Goal: Information Seeking & Learning: Learn about a topic

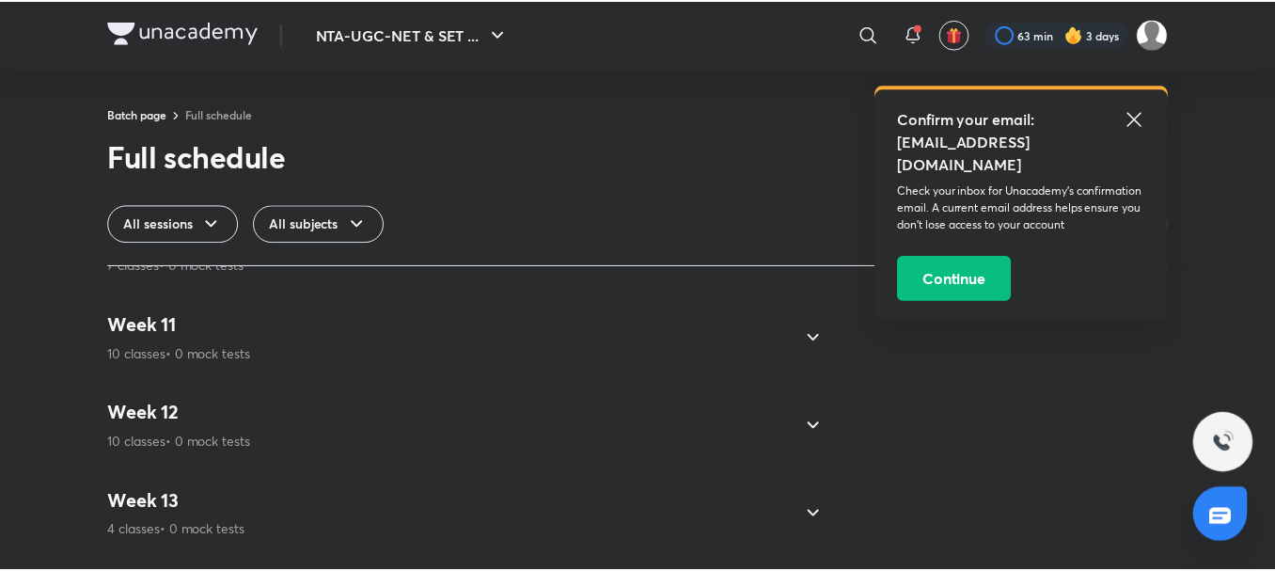
scroll to position [1975, 0]
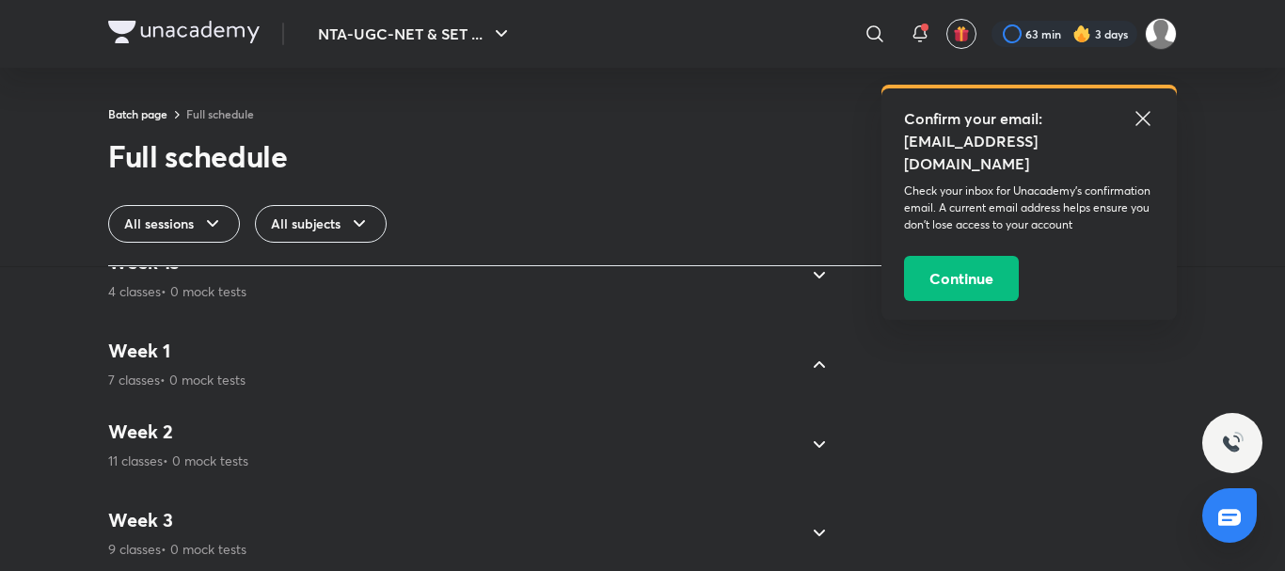
click at [1148, 113] on icon at bounding box center [1142, 118] width 14 height 14
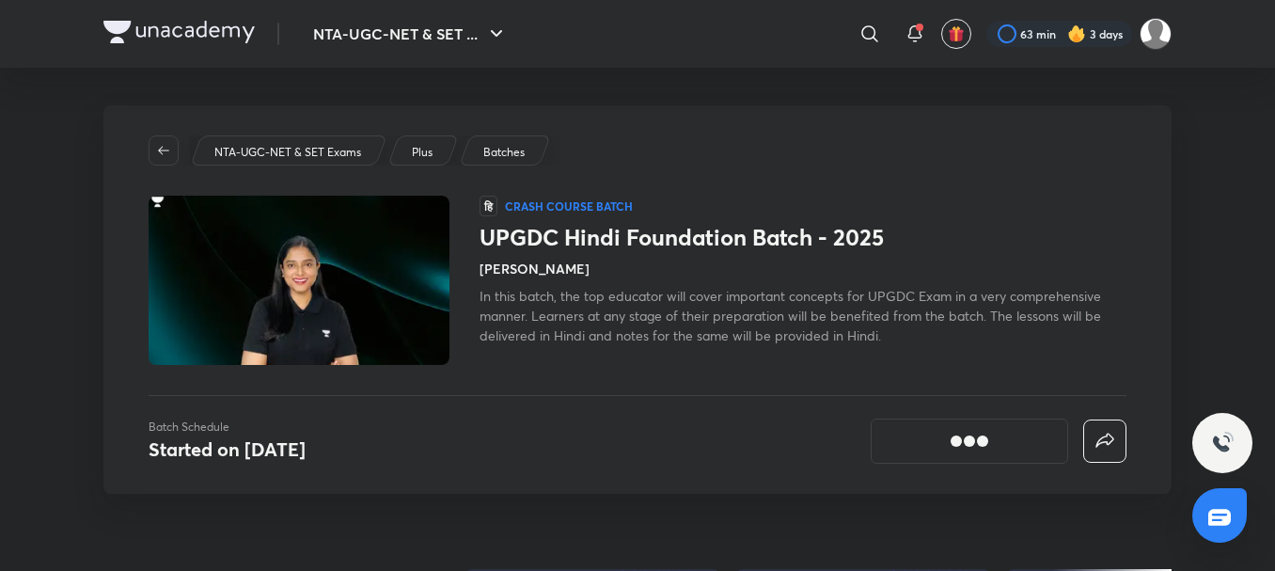
click at [609, 239] on h1 "UPGDC Hindi Foundation Batch - 2025" at bounding box center [803, 237] width 647 height 27
click at [557, 243] on h1 "UPGDC Hindi Foundation Batch - 2025" at bounding box center [803, 237] width 647 height 27
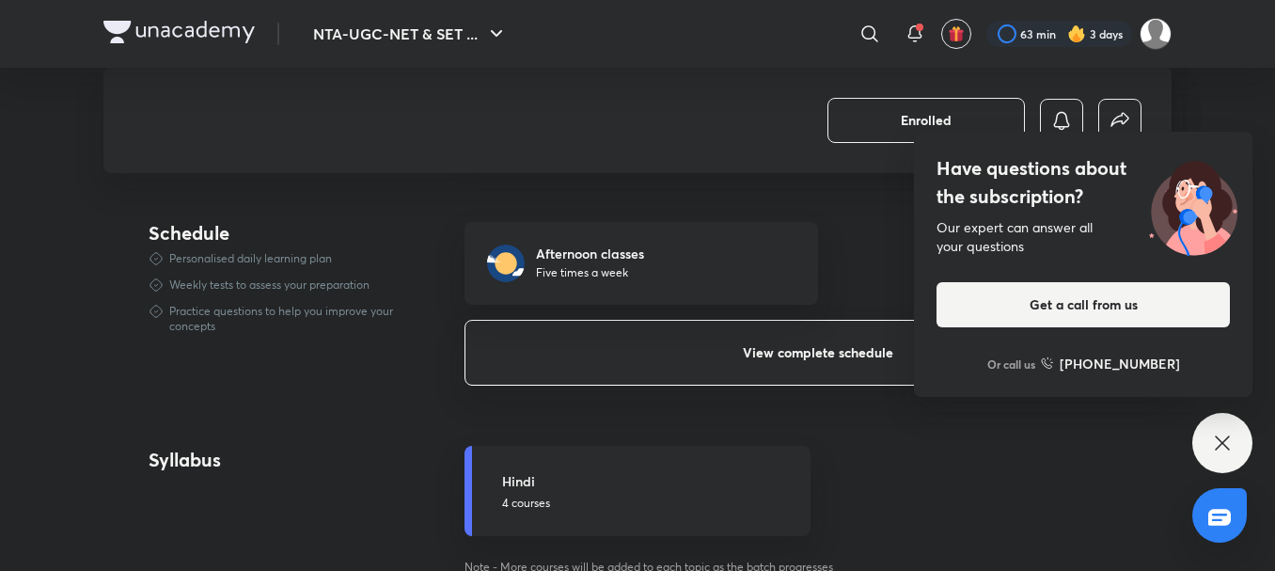
scroll to position [1223, 0]
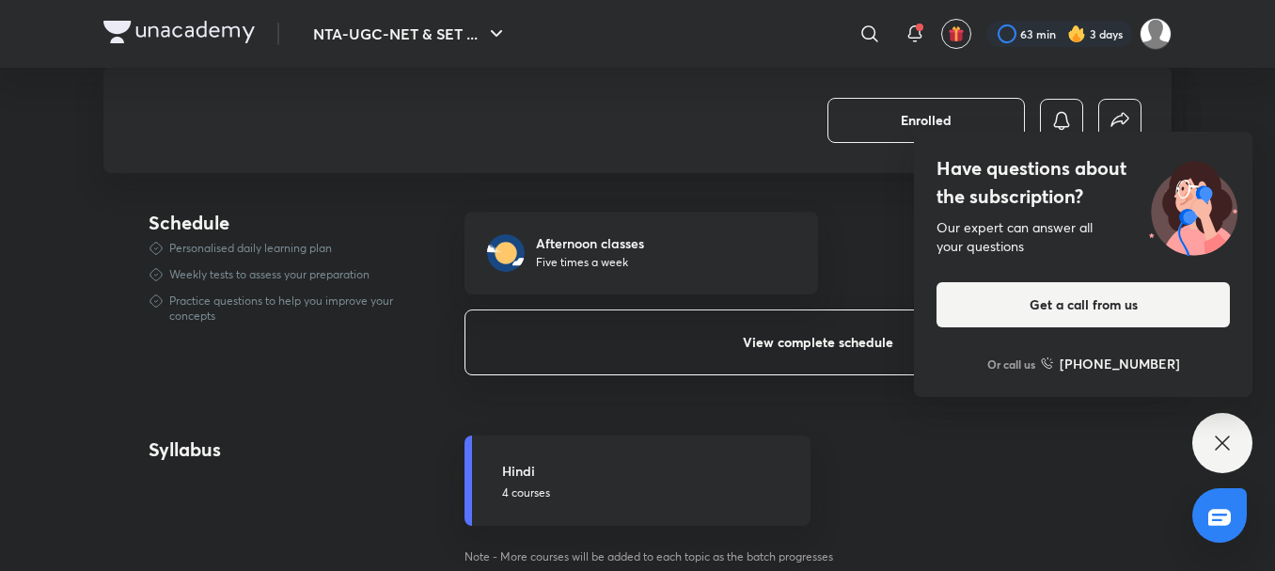
click at [670, 334] on button "View complete schedule" at bounding box center [818, 342] width 707 height 66
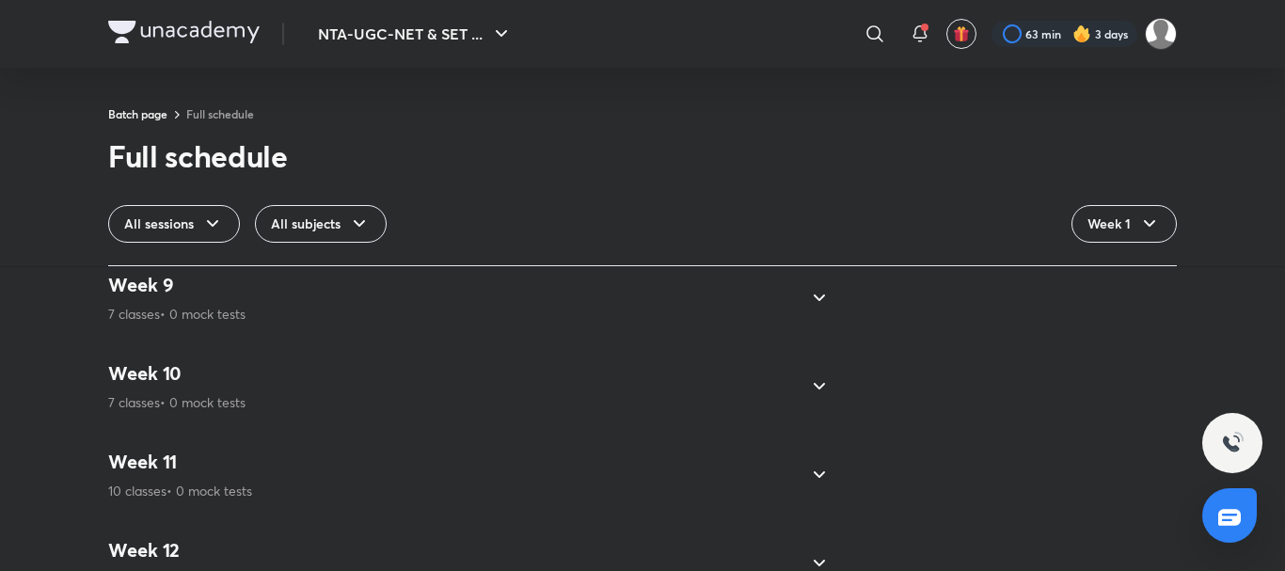
scroll to position [1975, 0]
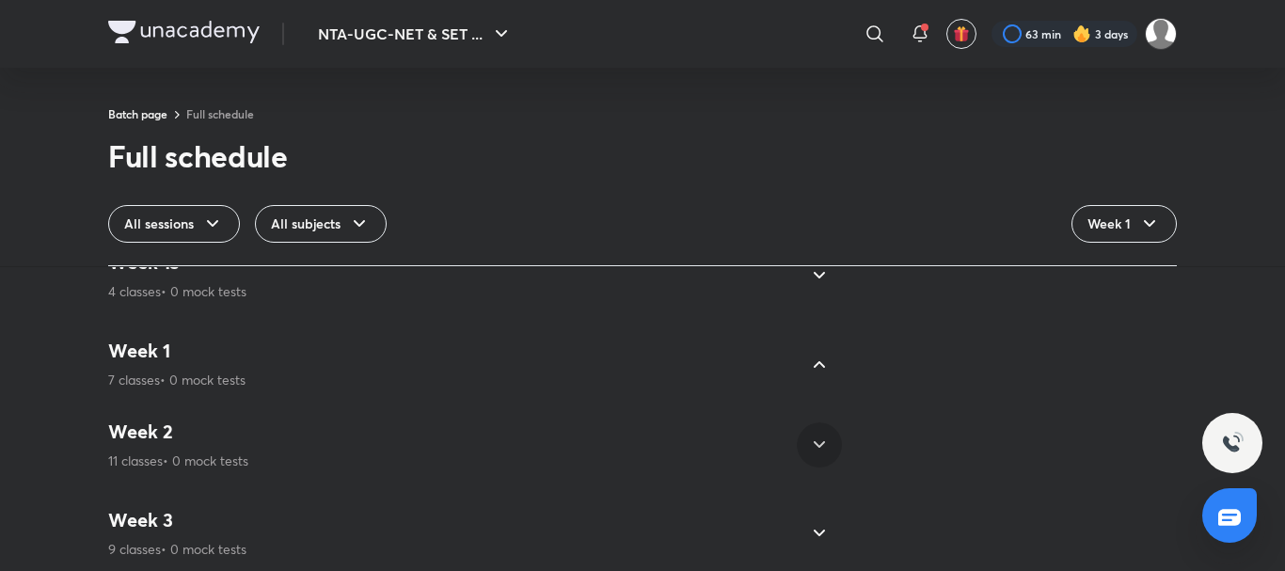
click at [808, 439] on icon at bounding box center [819, 445] width 23 height 23
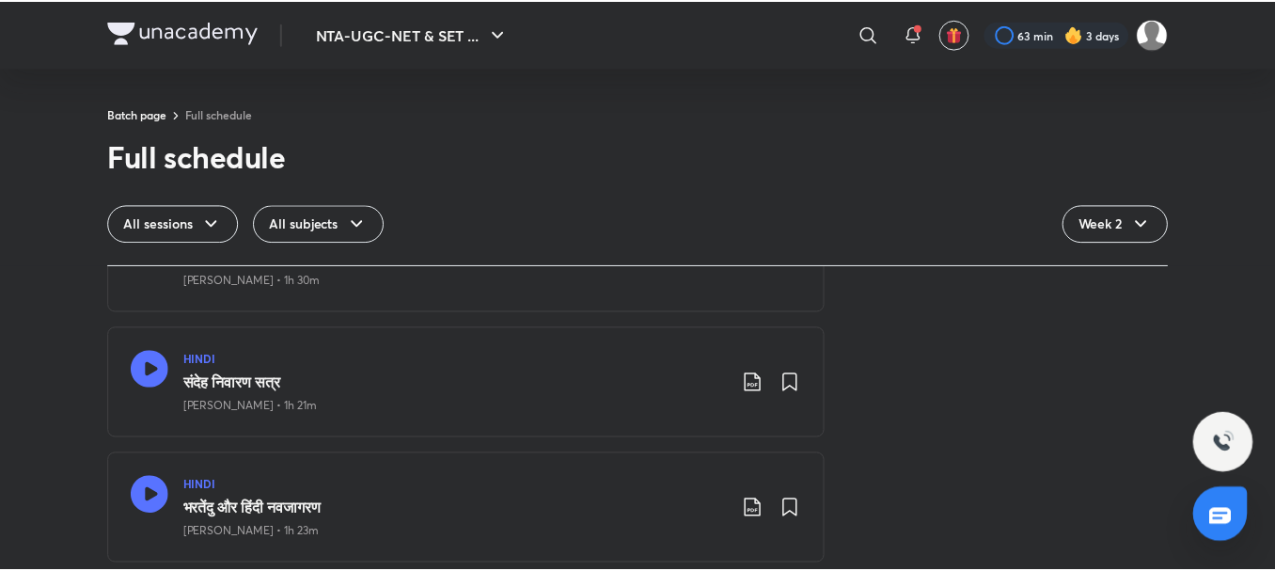
scroll to position [6054, 0]
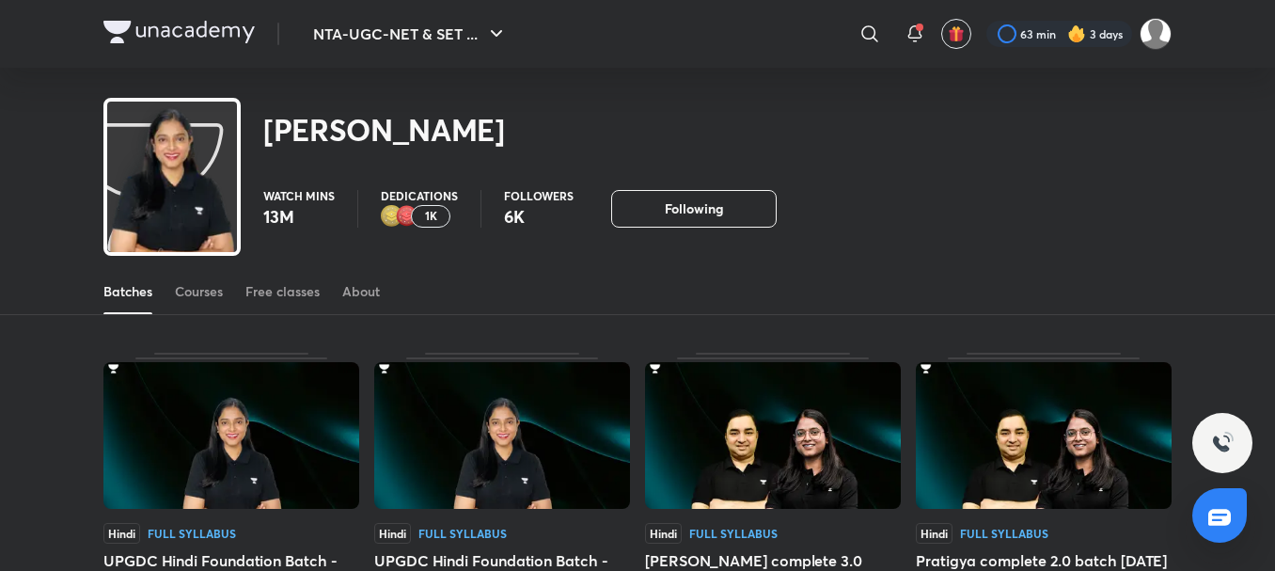
click at [290, 129] on h2 "[PERSON_NAME]" at bounding box center [384, 130] width 242 height 38
drag, startPoint x: 111, startPoint y: 291, endPoint x: 118, endPoint y: 280, distance: 12.3
click at [111, 290] on div "Batches" at bounding box center [127, 291] width 49 height 19
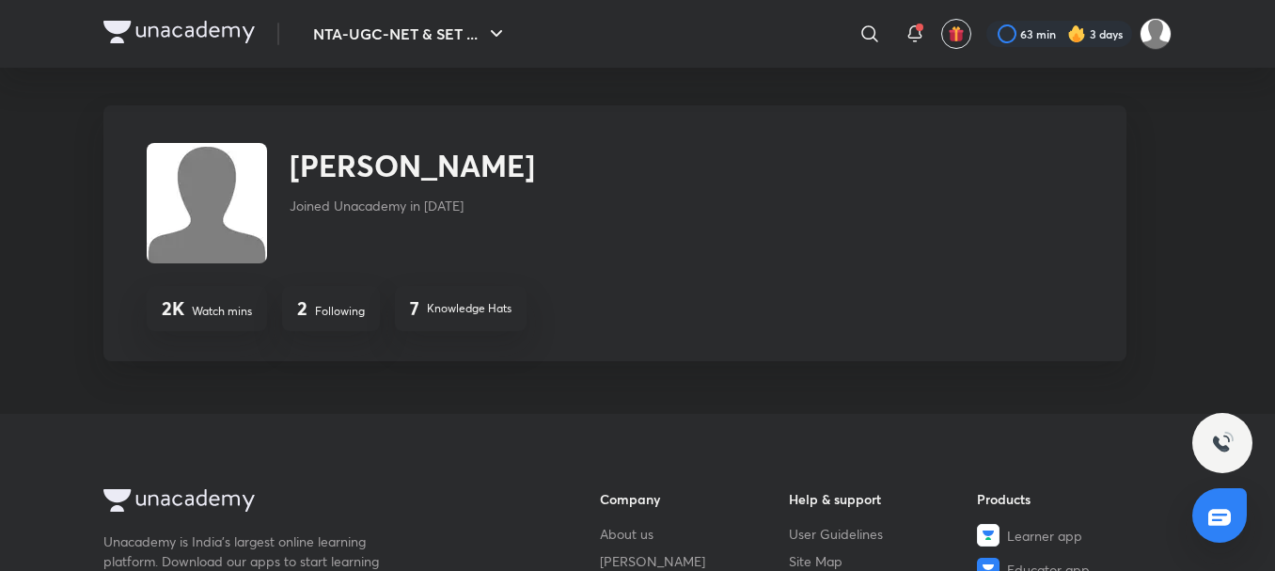
click at [340, 315] on p "Following" at bounding box center [340, 311] width 50 height 17
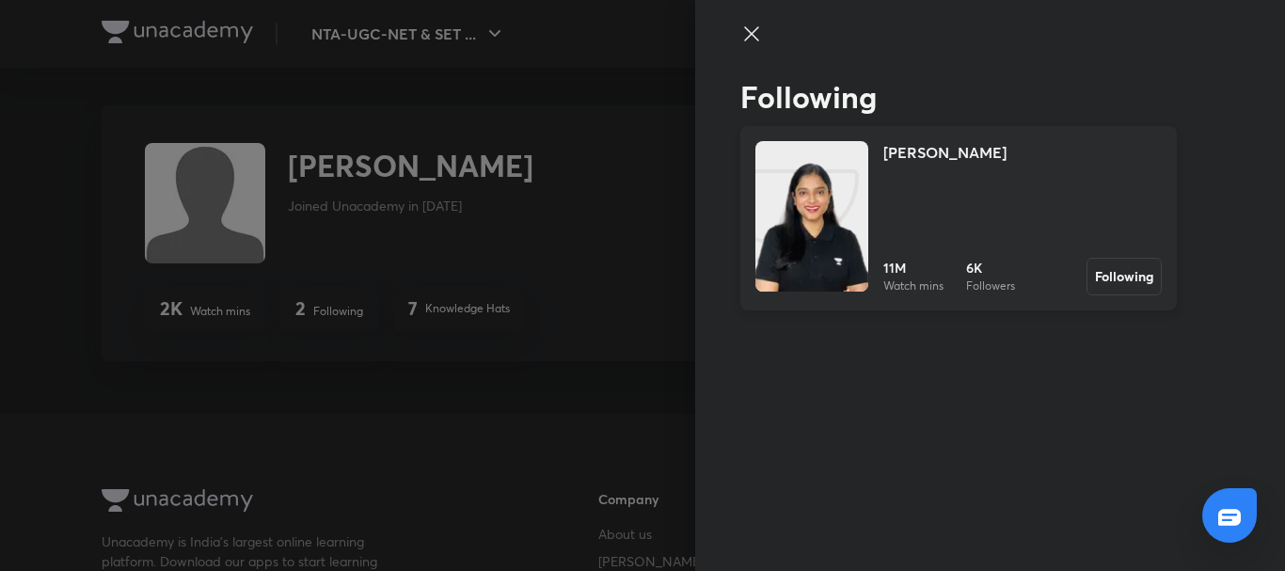
click at [875, 142] on link "Sakshi Singh 11M Watch mins 6K Followers Following" at bounding box center [958, 218] width 436 height 184
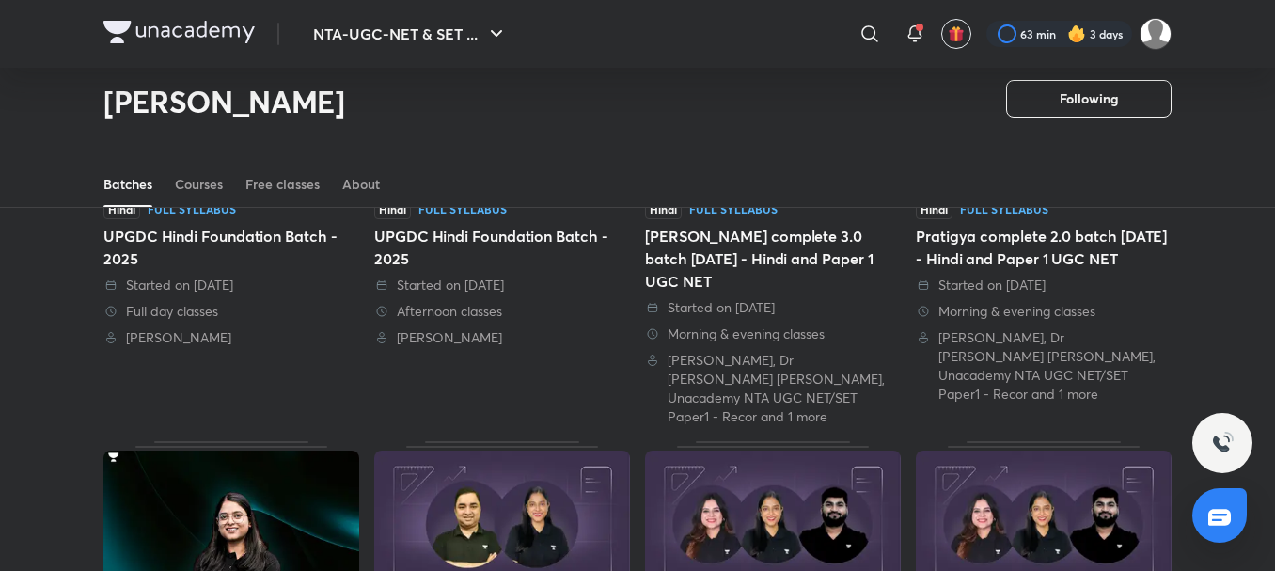
scroll to position [269, 0]
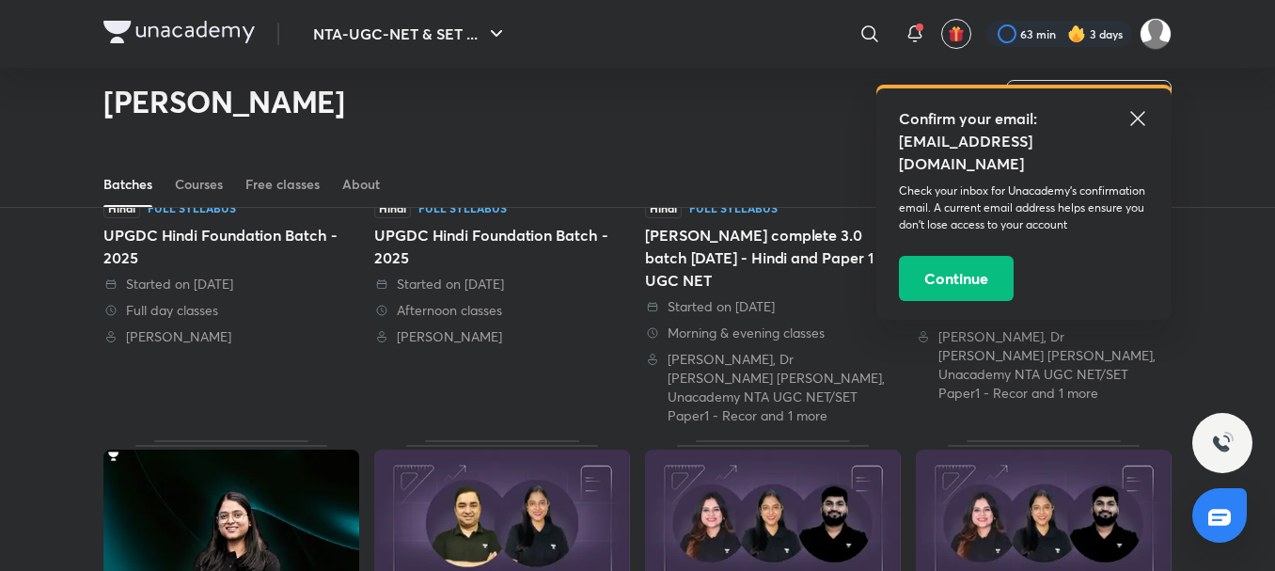
click at [210, 225] on div "UPGDC Hindi Foundation Batch - 2025" at bounding box center [231, 246] width 256 height 45
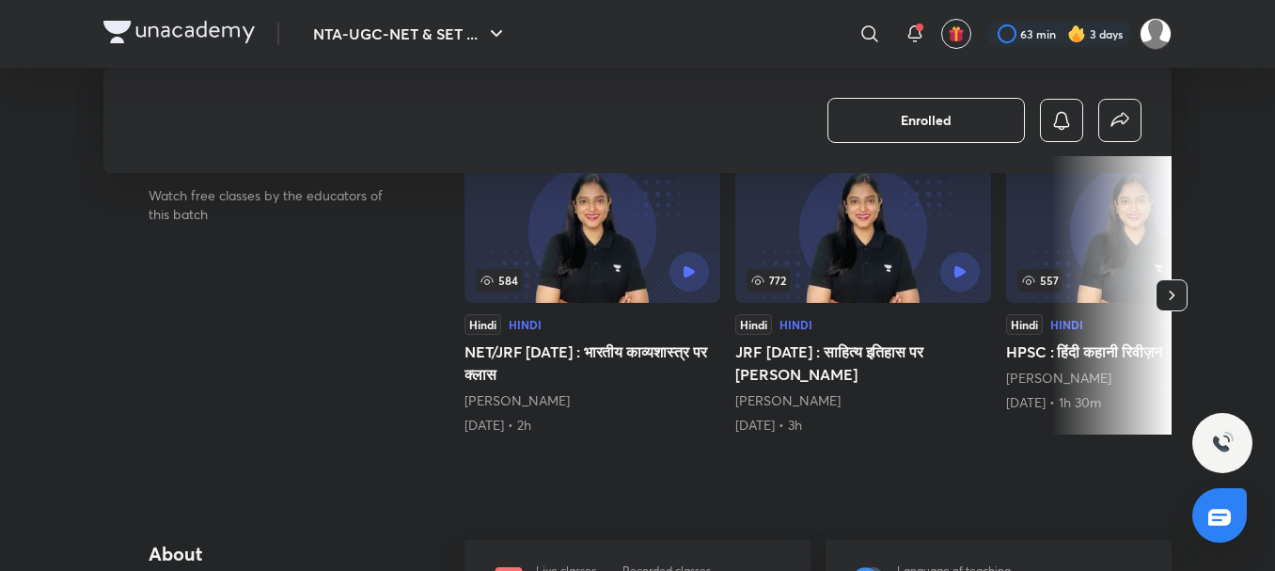
scroll to position [376, 0]
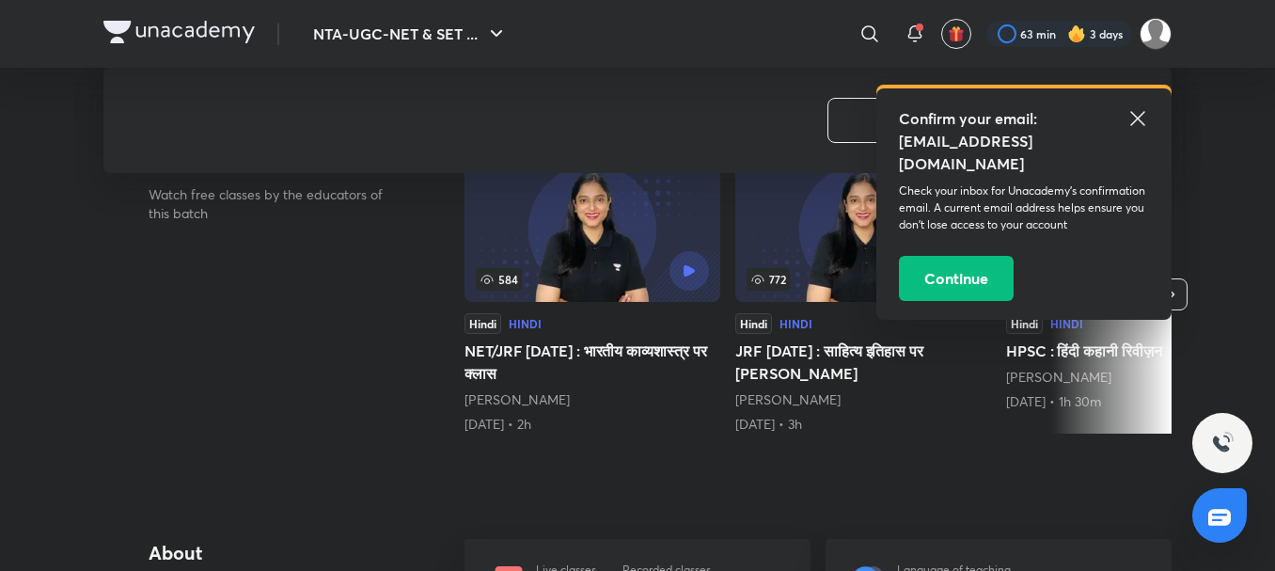
click at [1140, 126] on icon at bounding box center [1138, 118] width 23 height 23
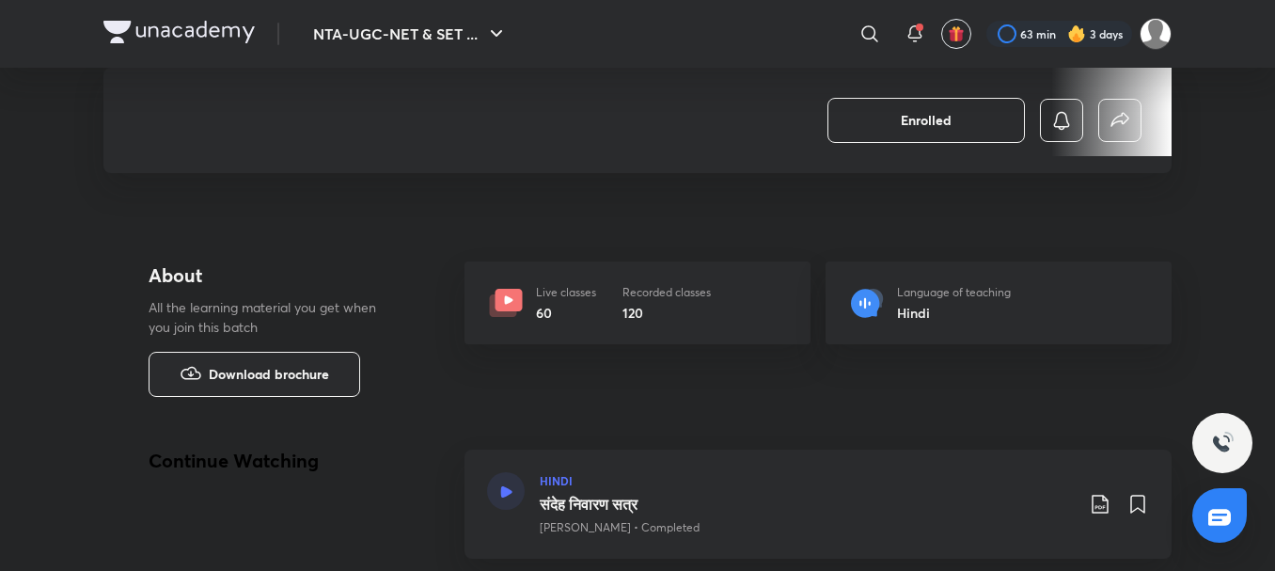
scroll to position [658, 0]
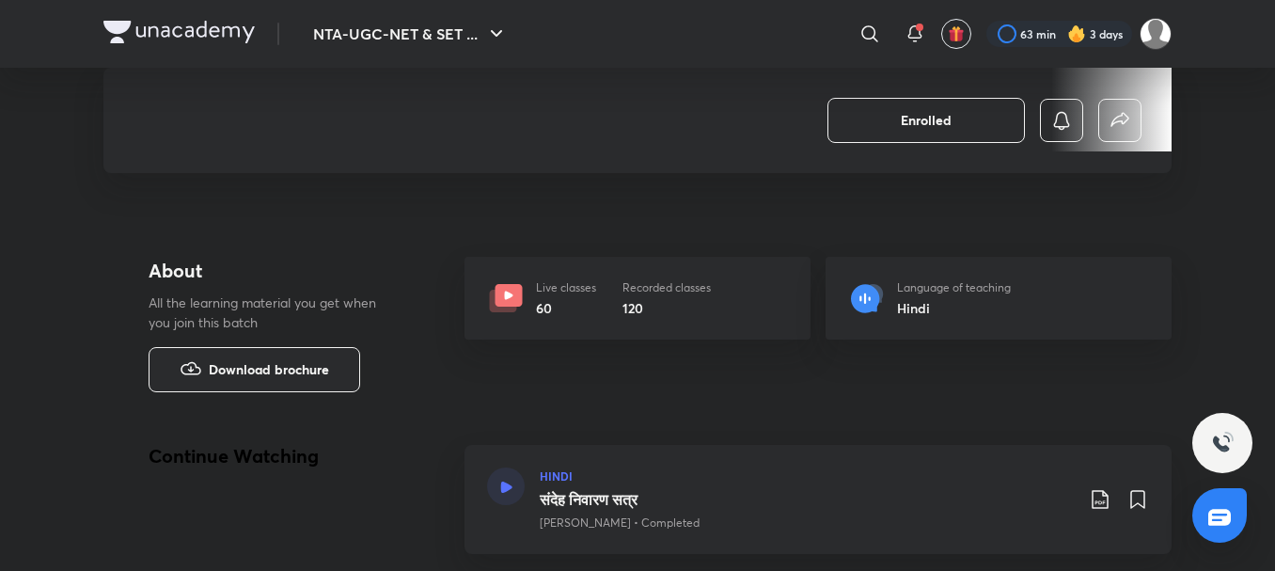
click at [521, 284] on icon at bounding box center [506, 298] width 38 height 38
click at [542, 322] on div "Live classes 60 Recorded classes 120" at bounding box center [638, 298] width 346 height 83
click at [709, 299] on h6 "120" at bounding box center [667, 308] width 88 height 20
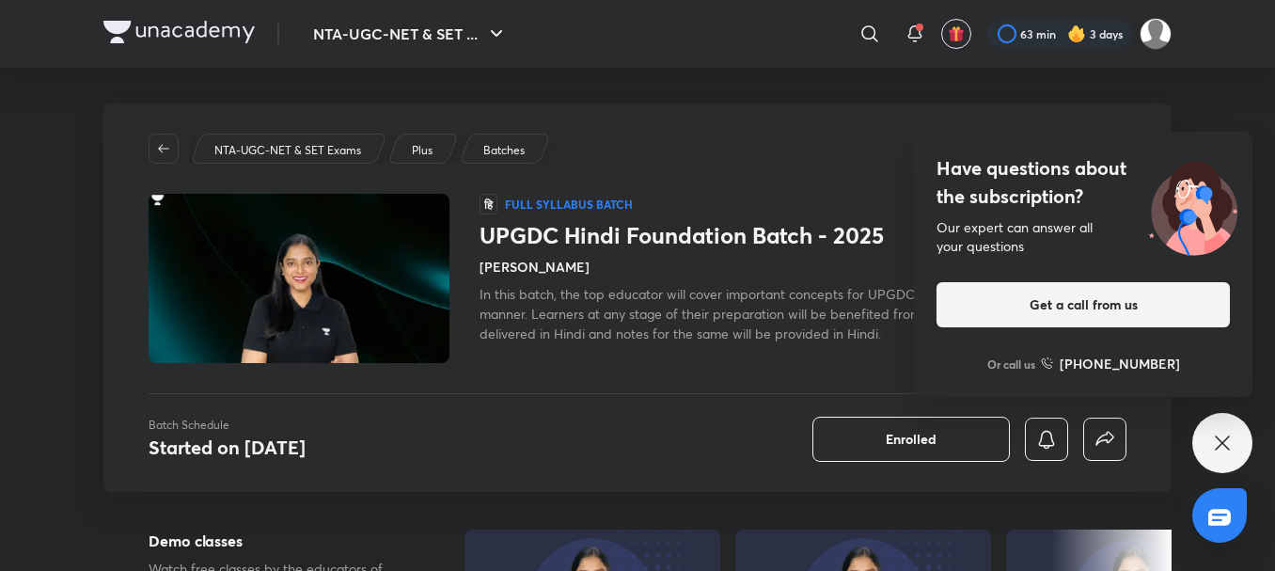
scroll to position [0, 0]
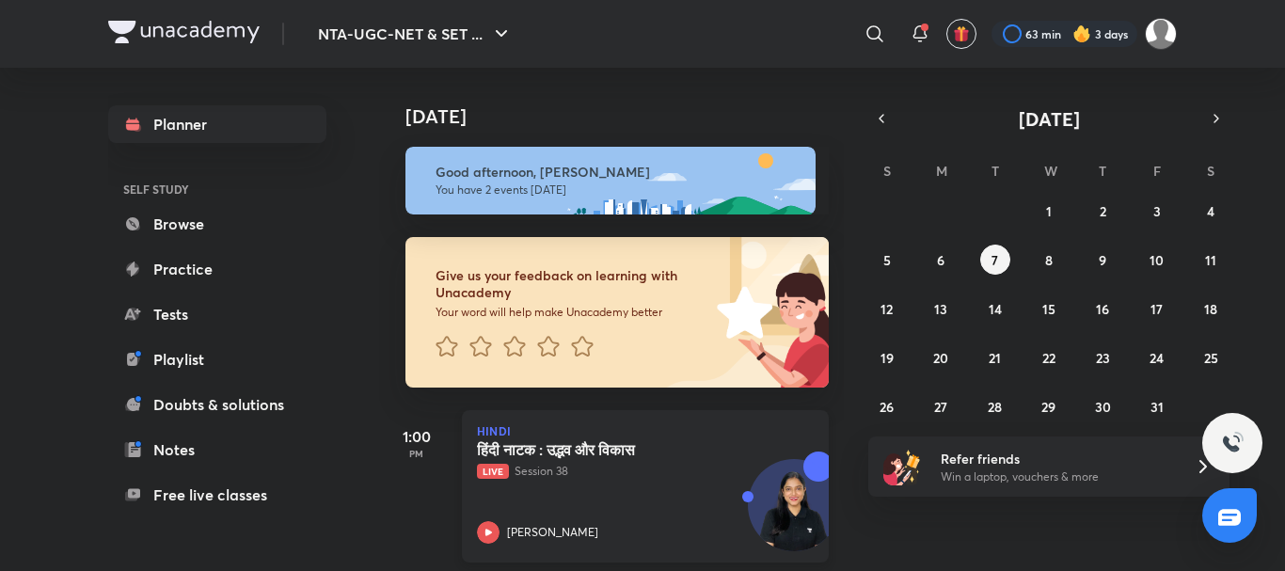
click at [578, 494] on div "हिंदी नाटक : उद्भव और विकास Live Session 38 Sakshi Singh" at bounding box center [624, 491] width 295 height 103
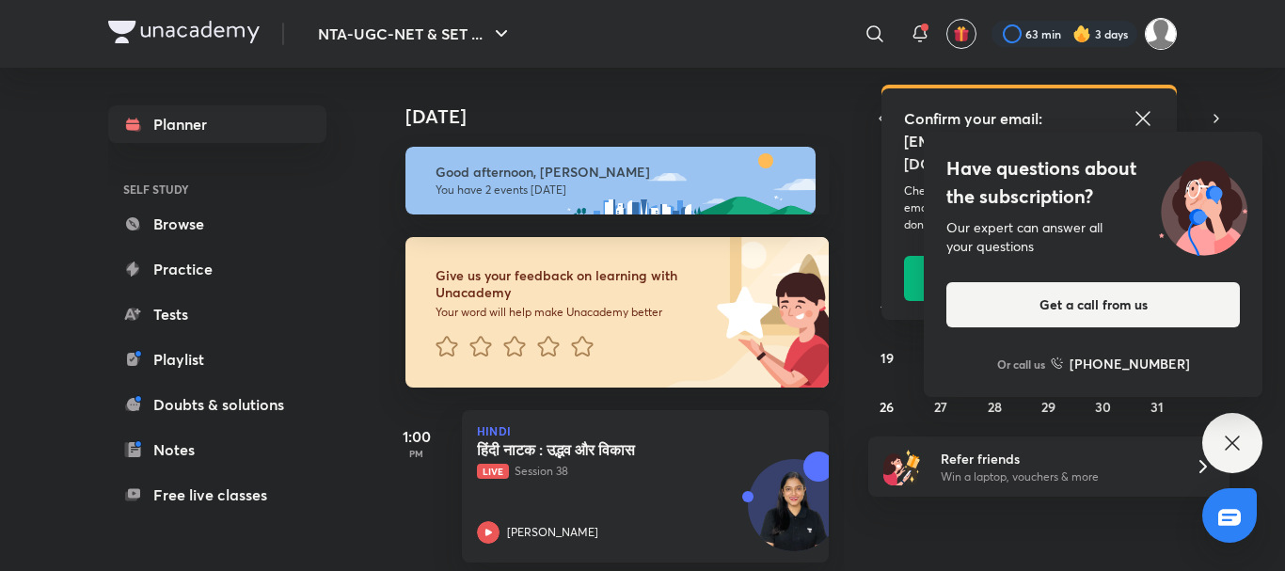
click at [1159, 24] on img at bounding box center [1161, 34] width 32 height 32
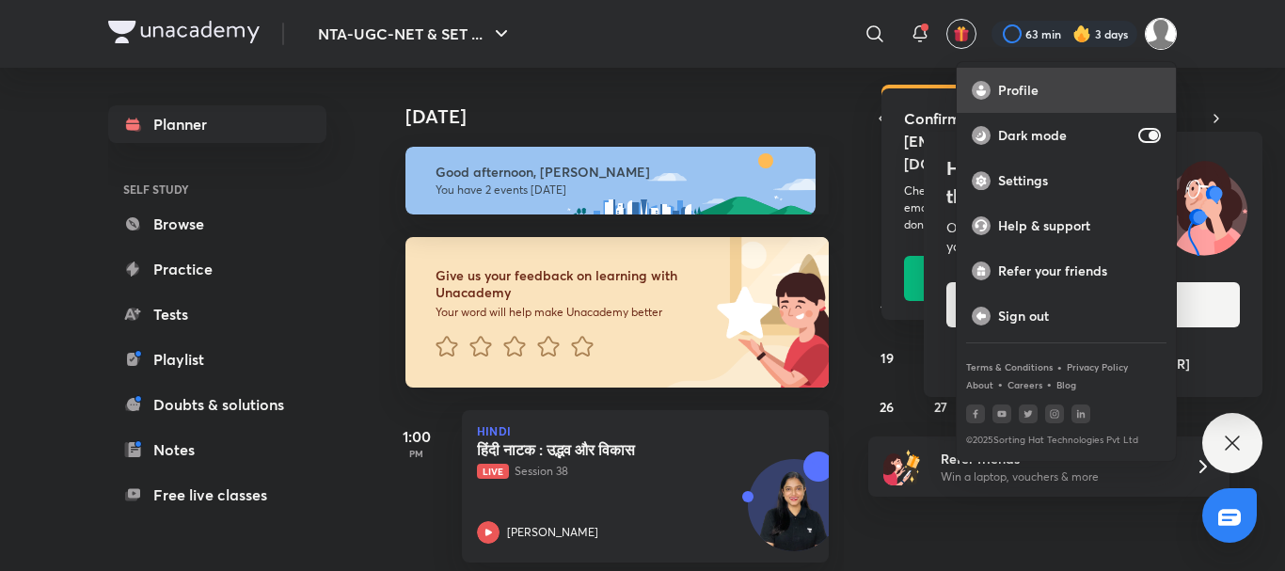
click at [1007, 93] on p "Profile" at bounding box center [1079, 90] width 163 height 17
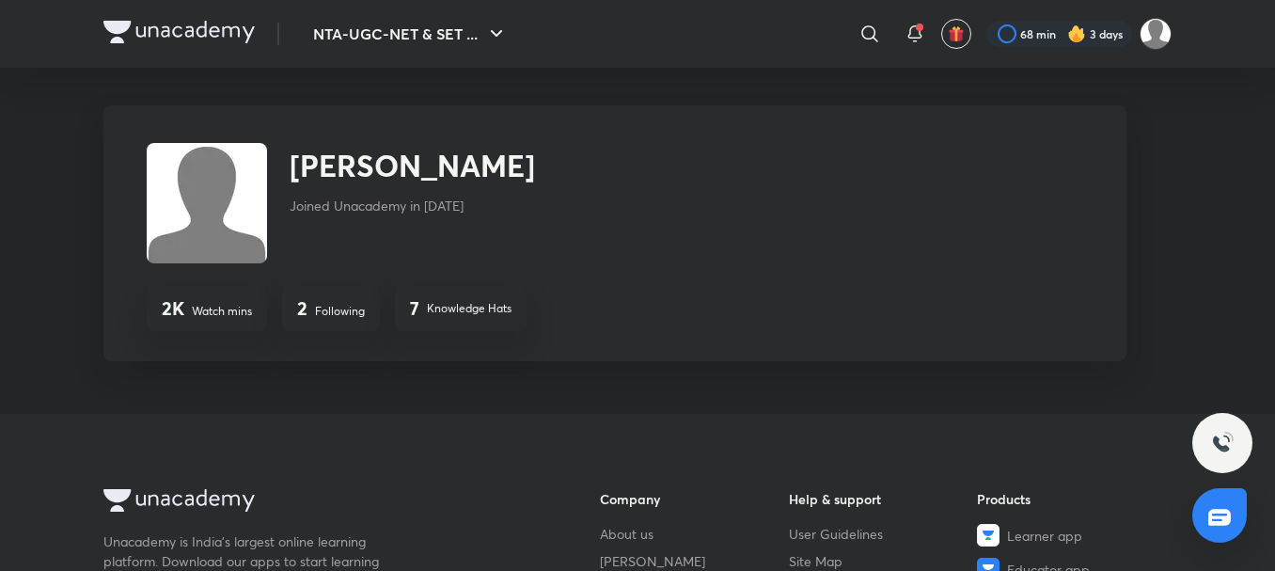
click at [1169, 22] on picture at bounding box center [1156, 34] width 32 height 32
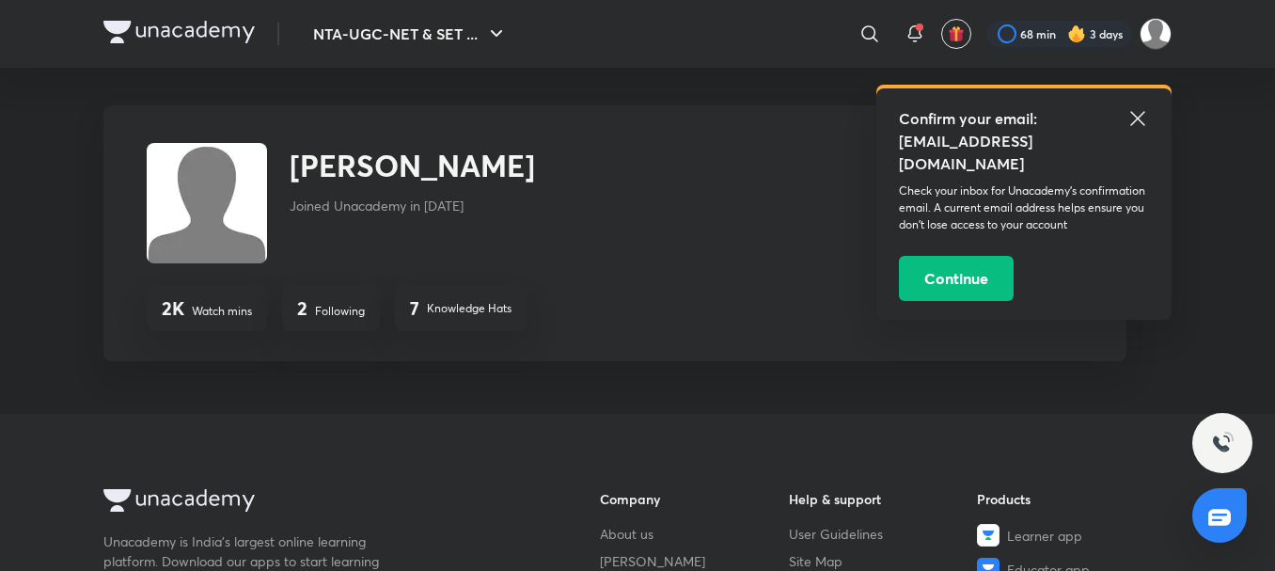
click at [353, 305] on p "Following" at bounding box center [340, 311] width 50 height 17
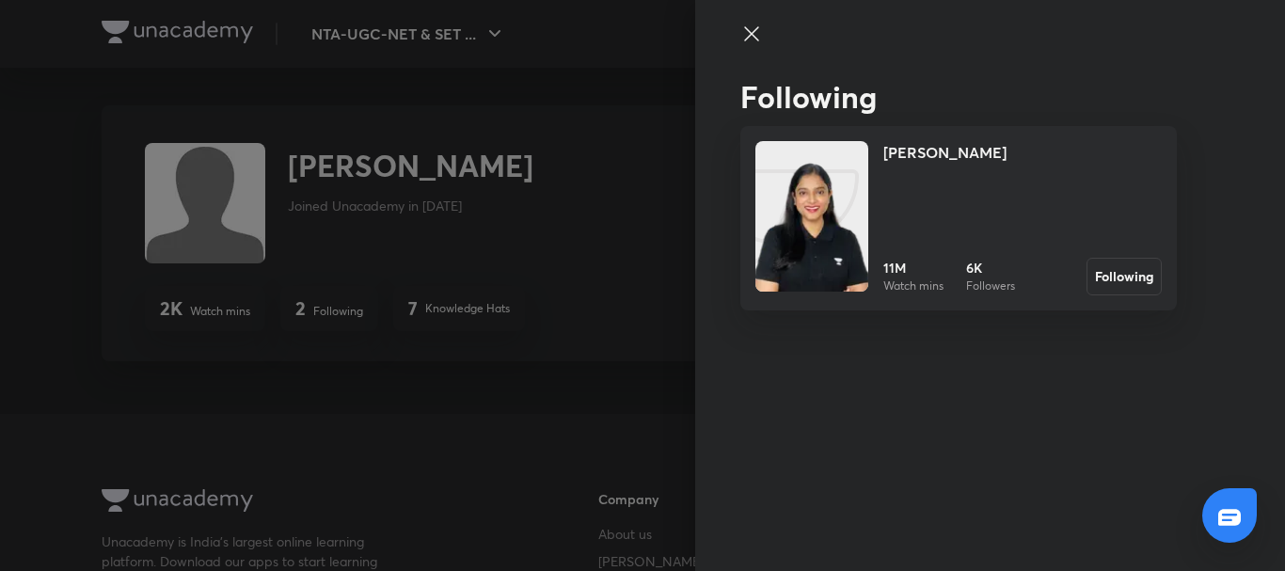
click at [923, 108] on h2 "Following" at bounding box center [958, 97] width 436 height 36
click at [916, 148] on h4 "[PERSON_NAME]" at bounding box center [944, 152] width 123 height 23
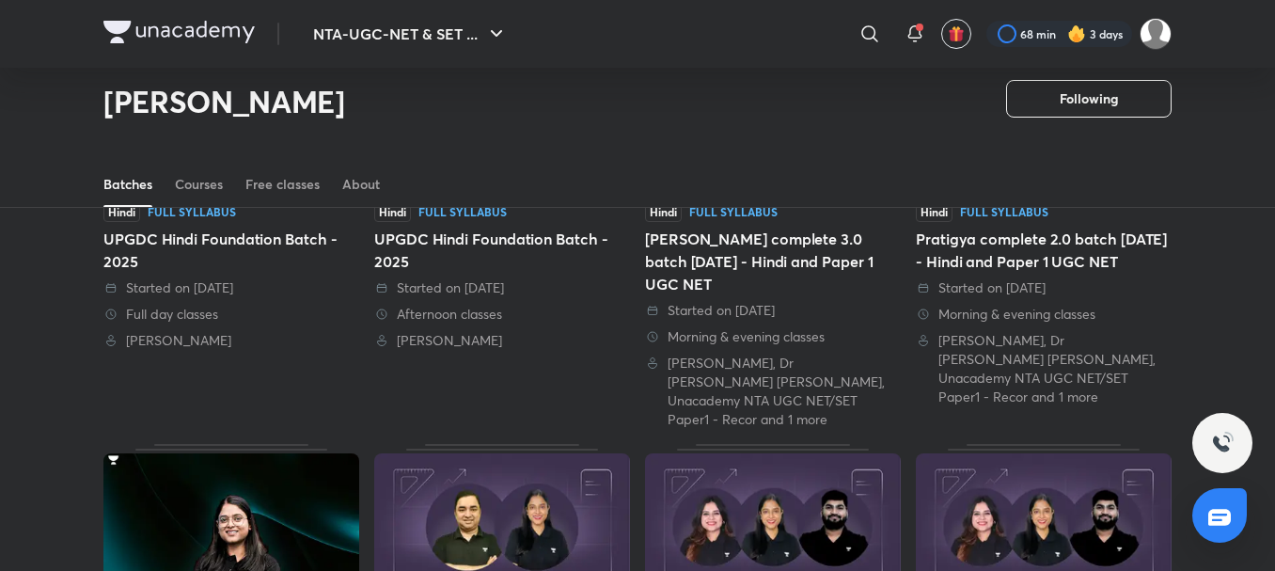
scroll to position [270, 0]
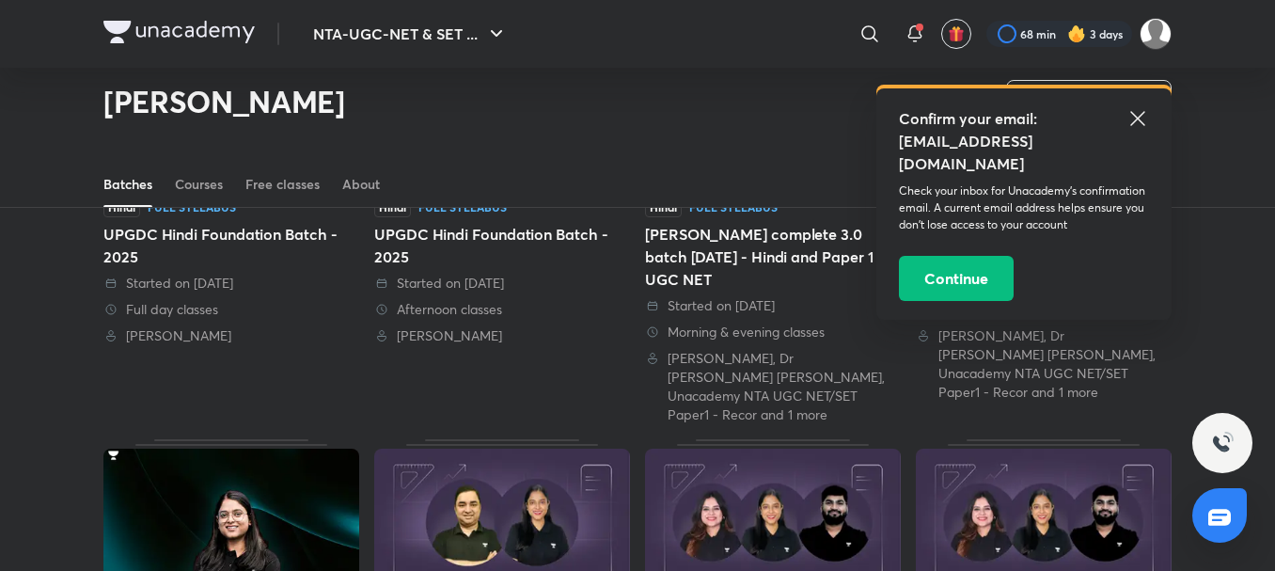
click at [283, 237] on div "UPGDC Hindi Foundation Batch - 2025" at bounding box center [231, 245] width 256 height 45
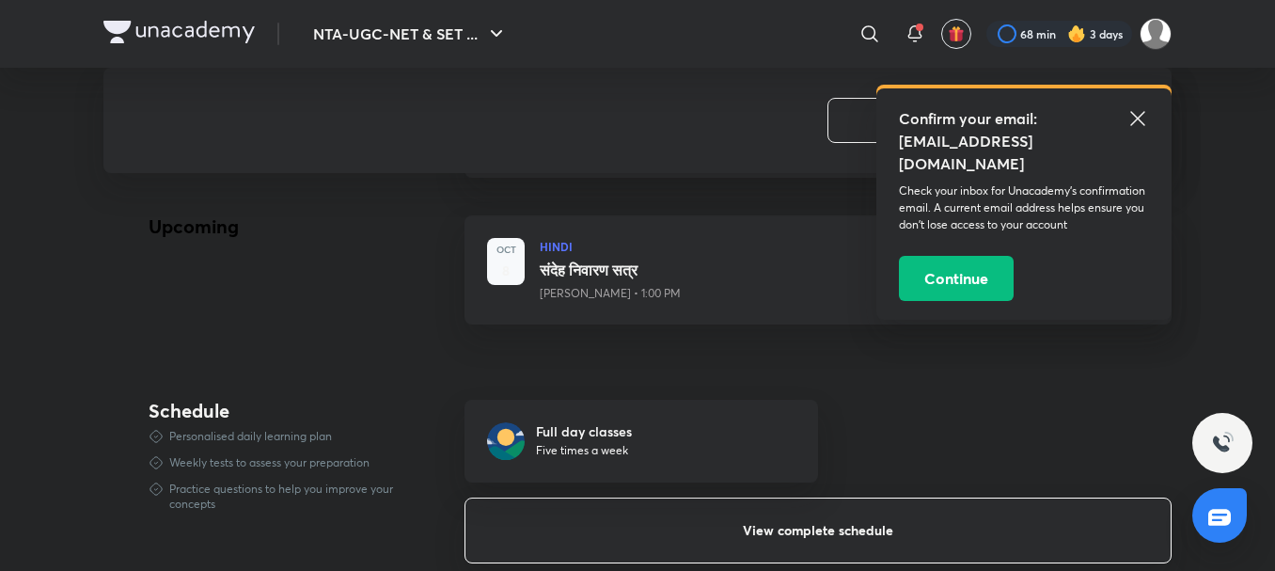
scroll to position [1129, 0]
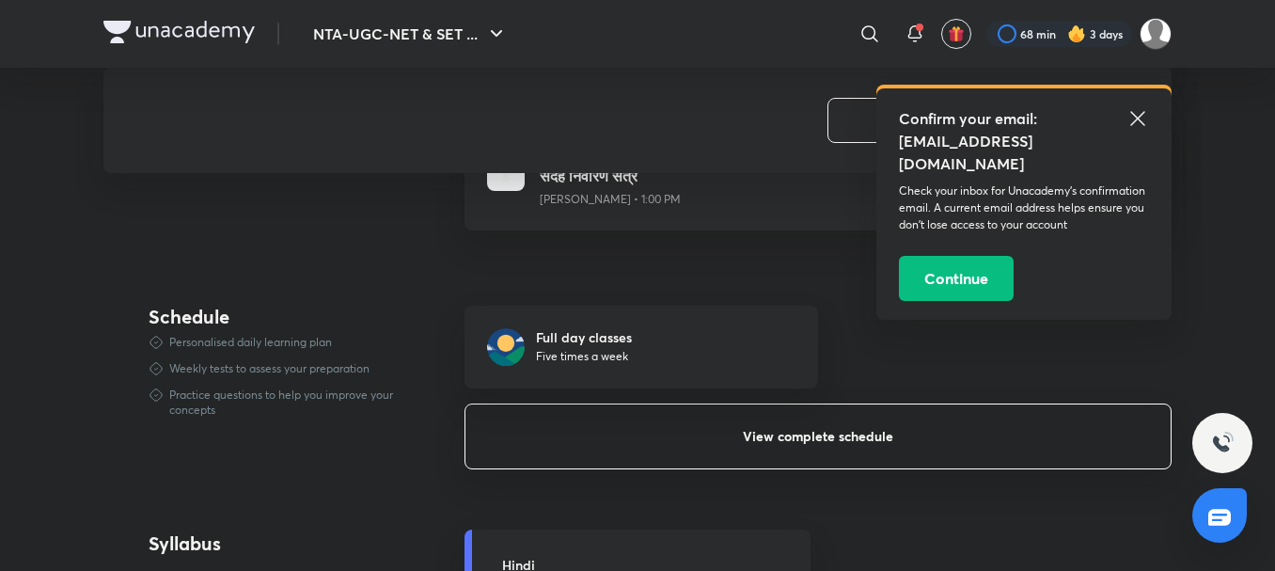
click at [791, 406] on button "View complete schedule" at bounding box center [818, 437] width 707 height 66
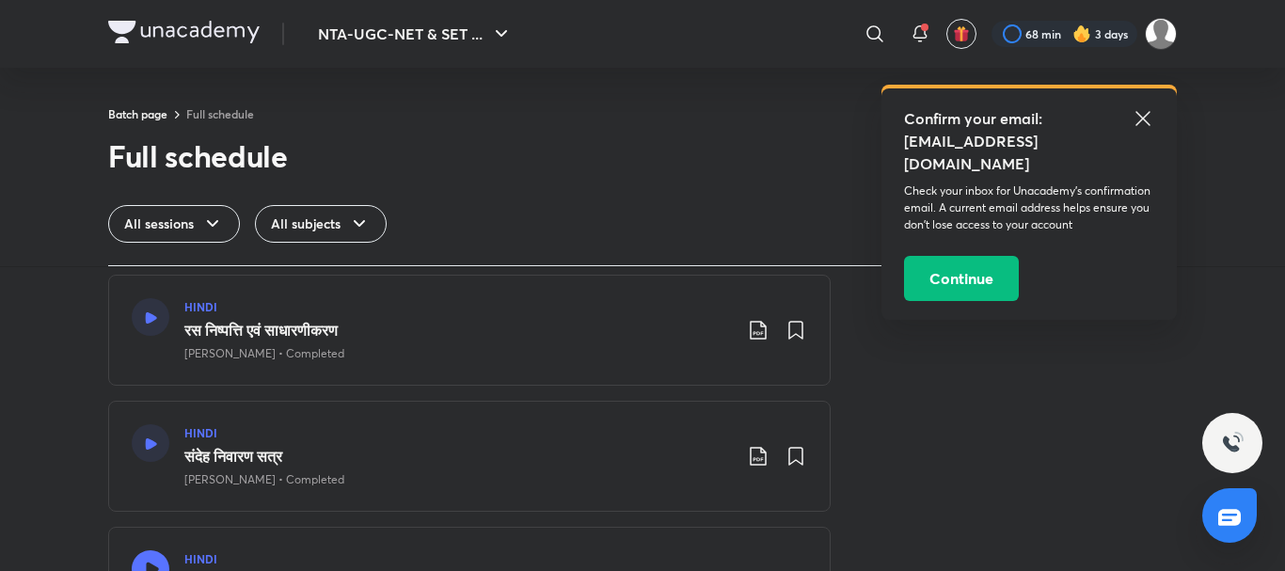
scroll to position [470, 0]
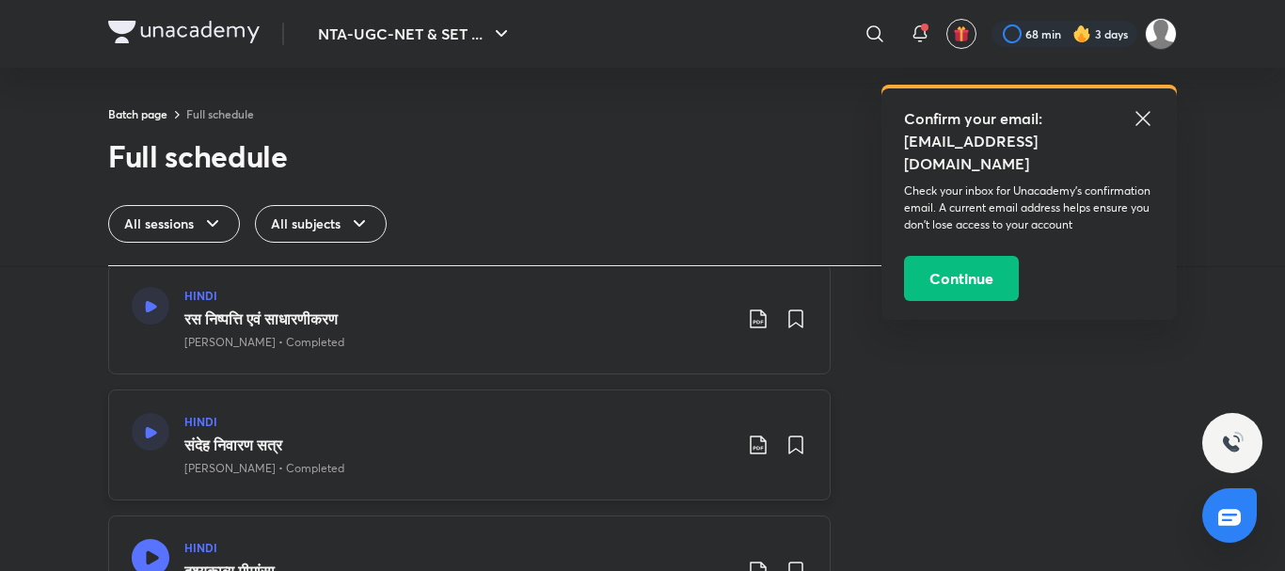
click at [374, 453] on h3 "संदेह निवारण सत्र" at bounding box center [457, 445] width 547 height 23
